Goal: Information Seeking & Learning: Learn about a topic

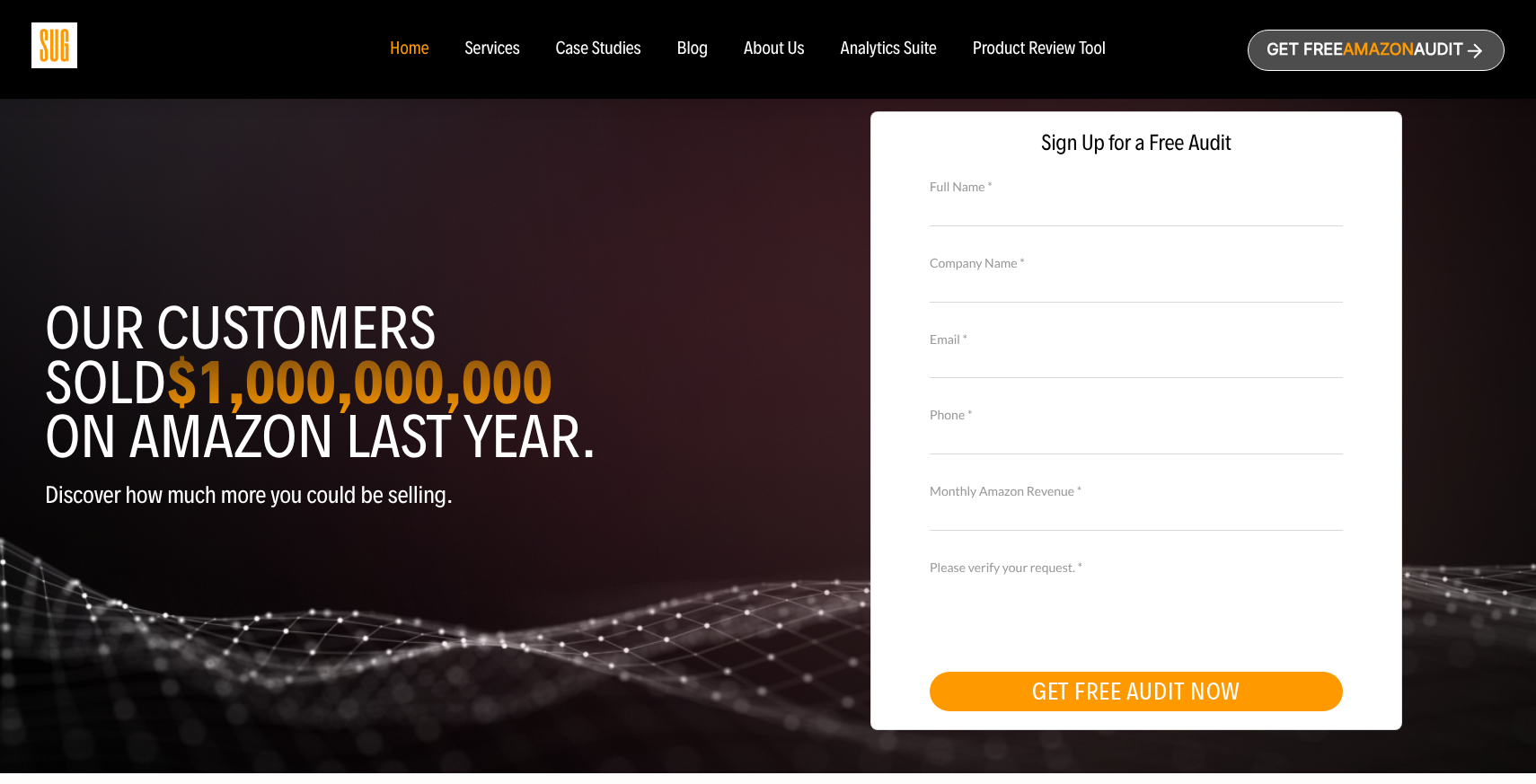
click at [753, 54] on div "About Us" at bounding box center [774, 49] width 61 height 20
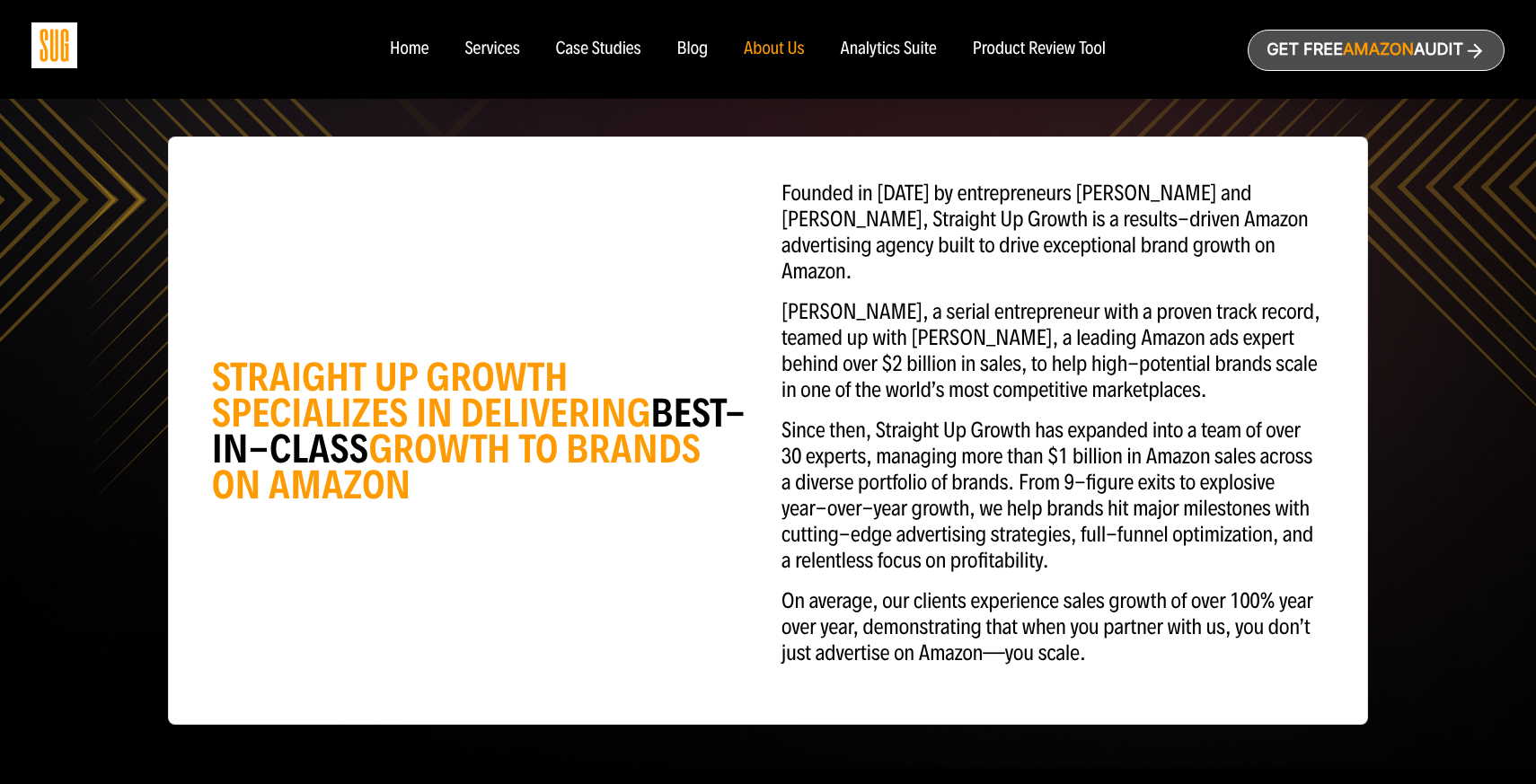
scroll to position [176, 0]
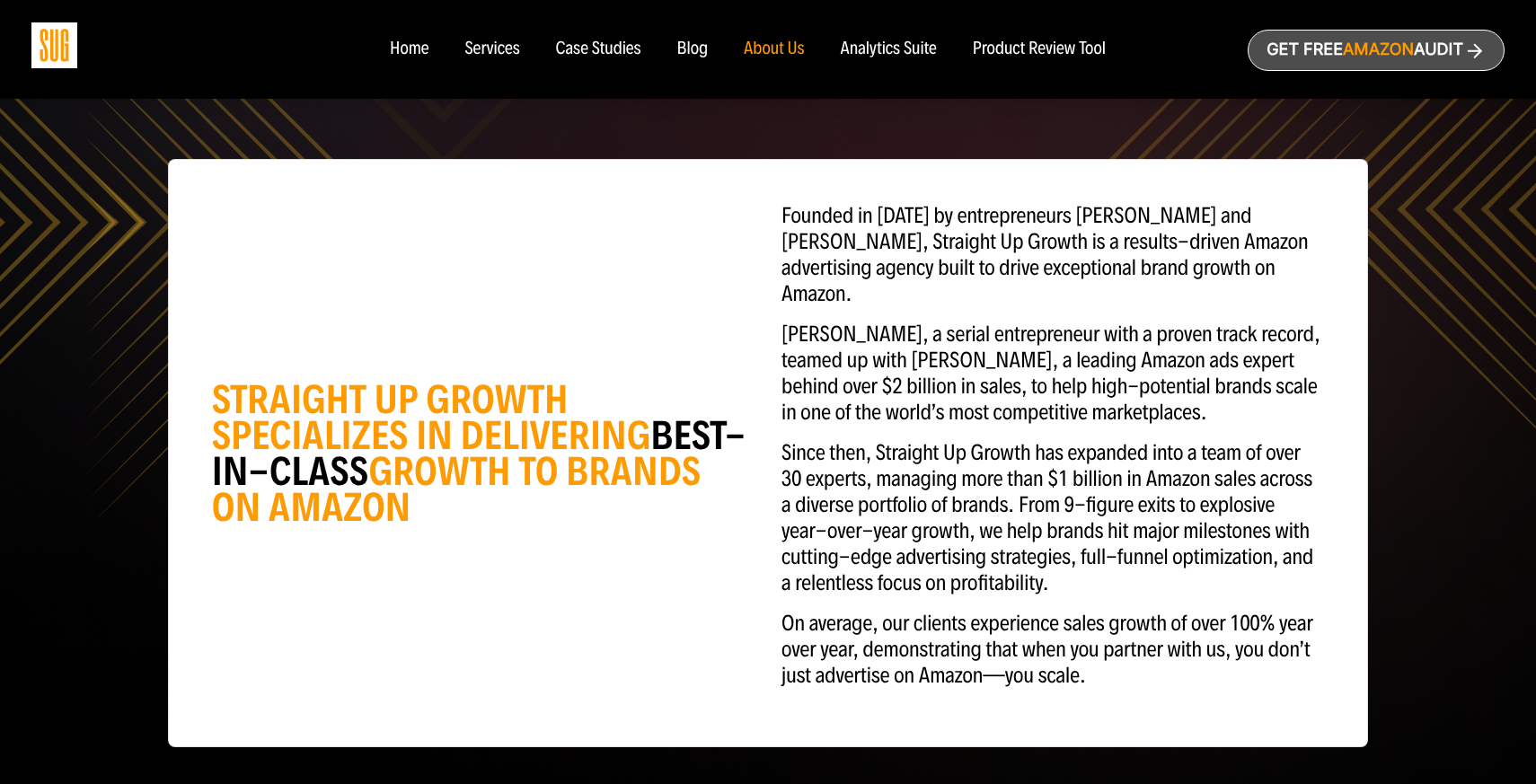
click at [472, 47] on div "Services" at bounding box center [491, 49] width 54 height 20
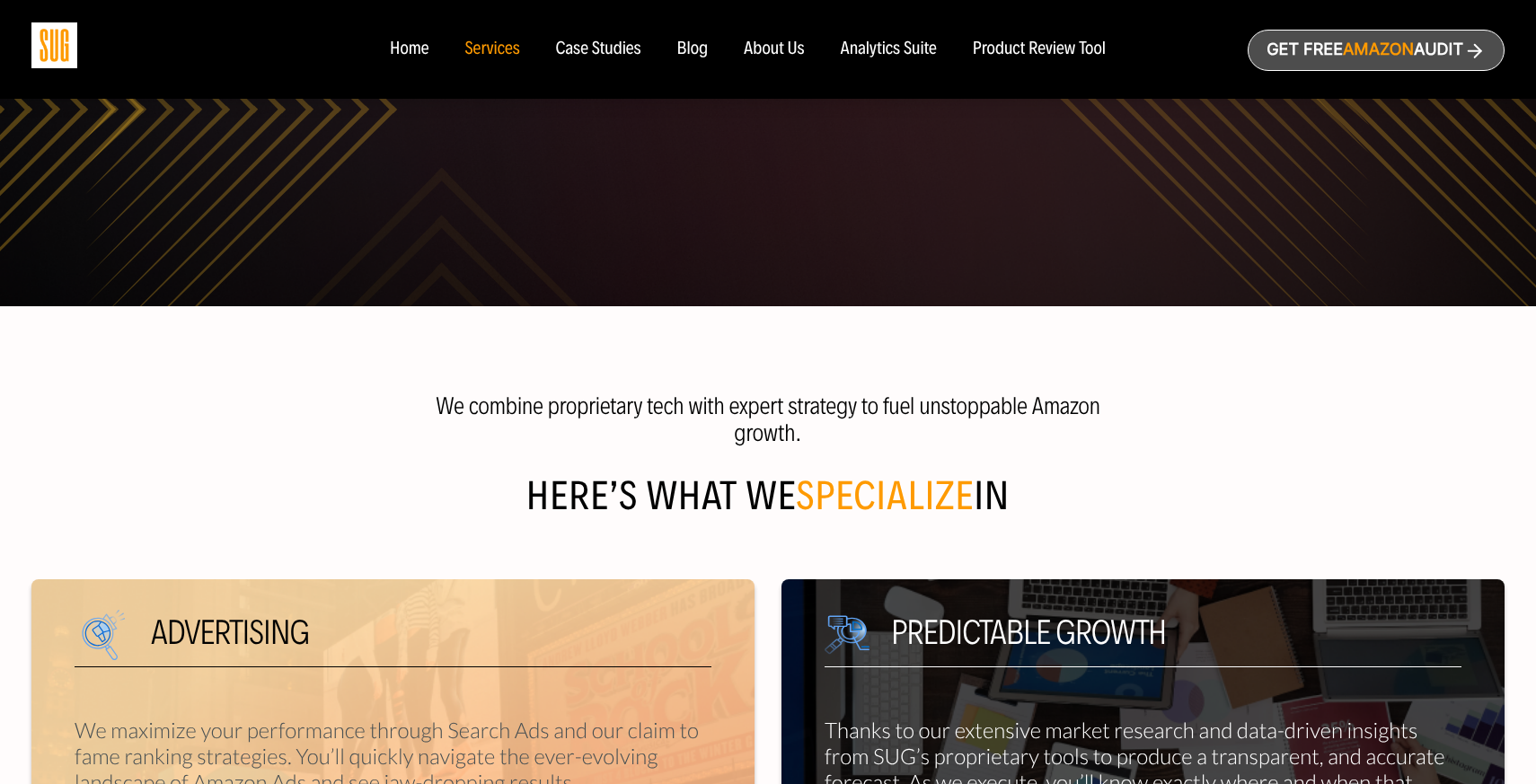
scroll to position [290, 0]
drag, startPoint x: 548, startPoint y: 406, endPoint x: 680, endPoint y: 410, distance: 132.1
click at [680, 410] on p "We combine proprietary tech with expert strategy to fuel unstoppable Amazon gro…" at bounding box center [768, 418] width 710 height 54
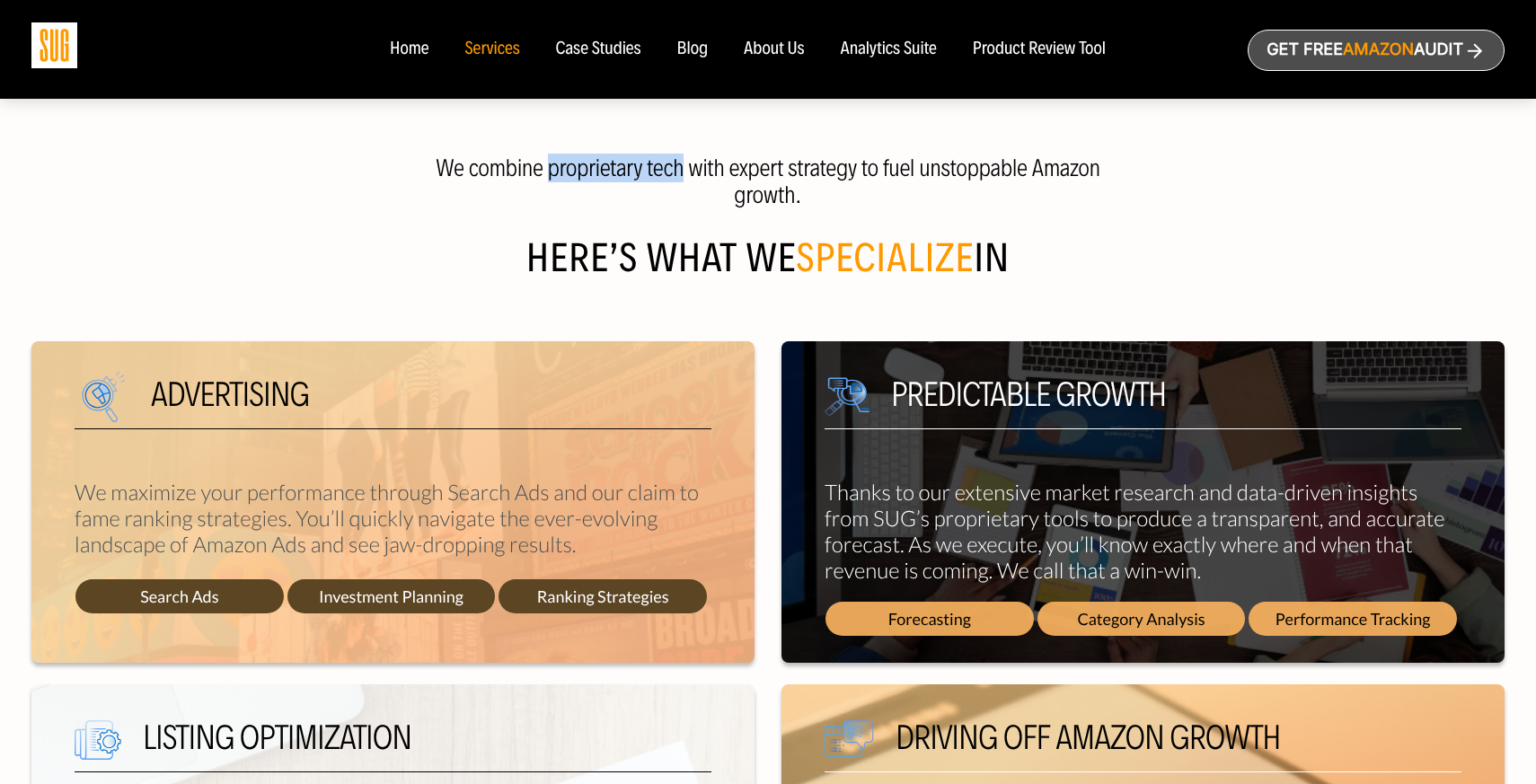
scroll to position [487, 0]
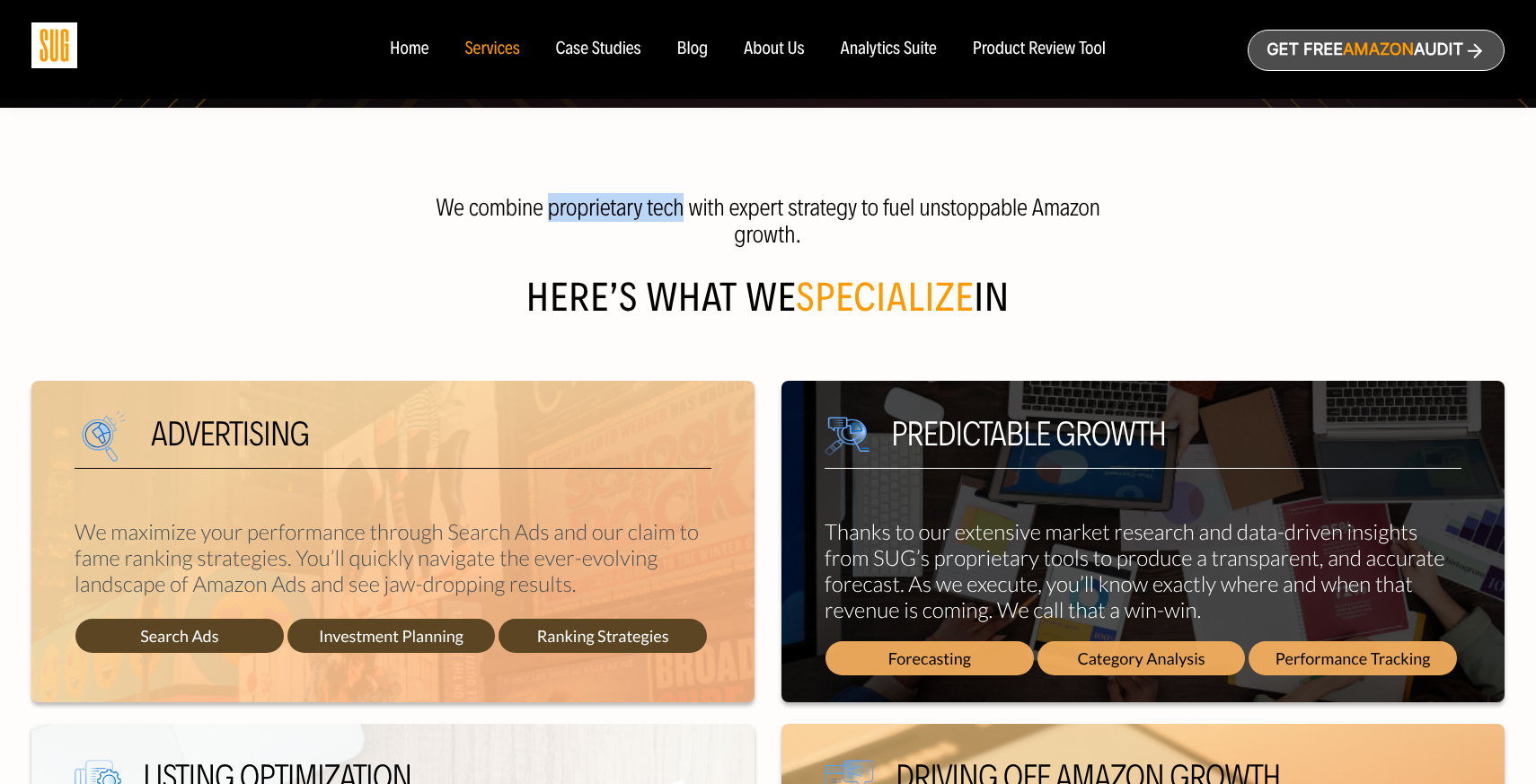
copy p "proprietary tech"
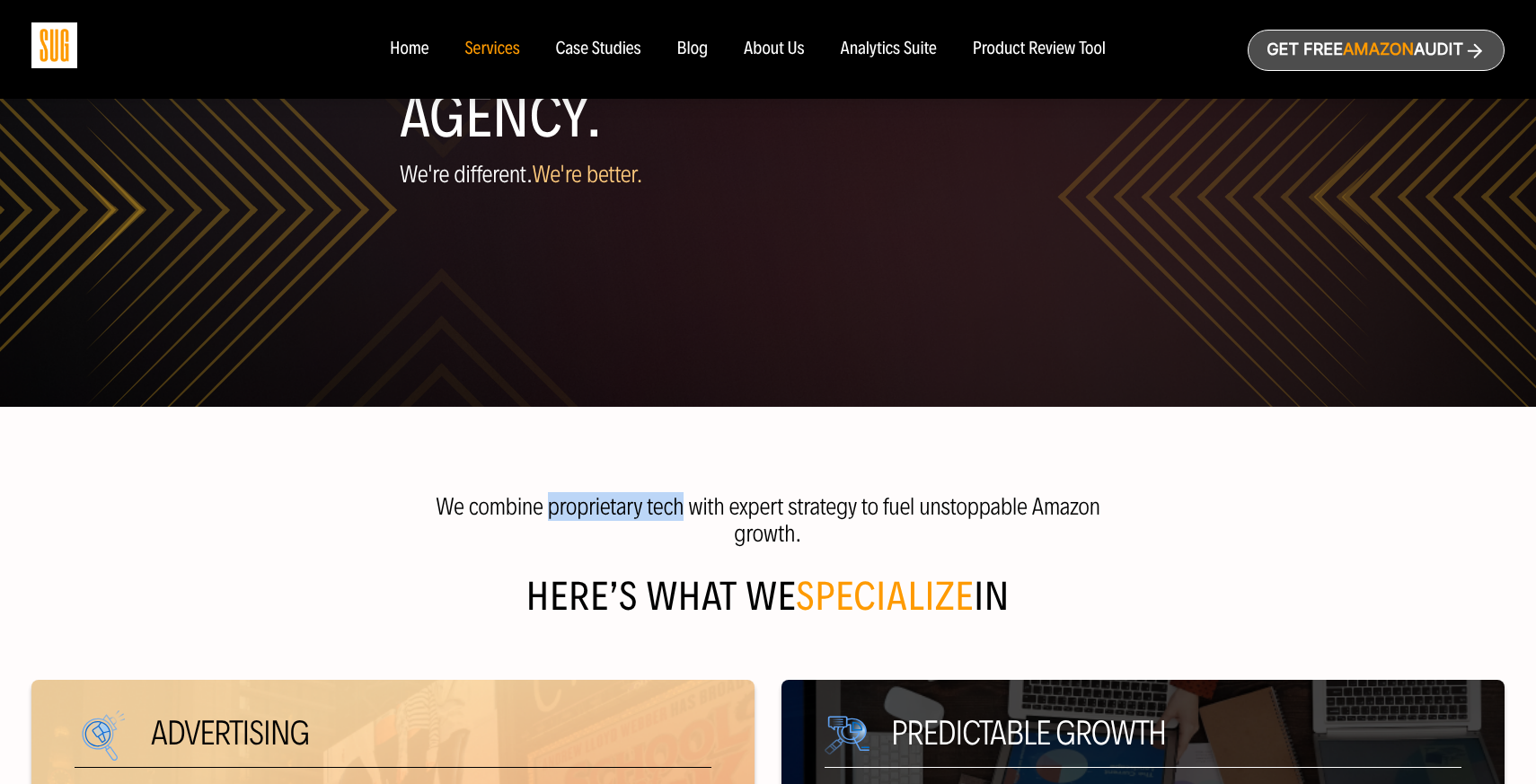
scroll to position [154, 0]
